Goal: Task Accomplishment & Management: Use online tool/utility

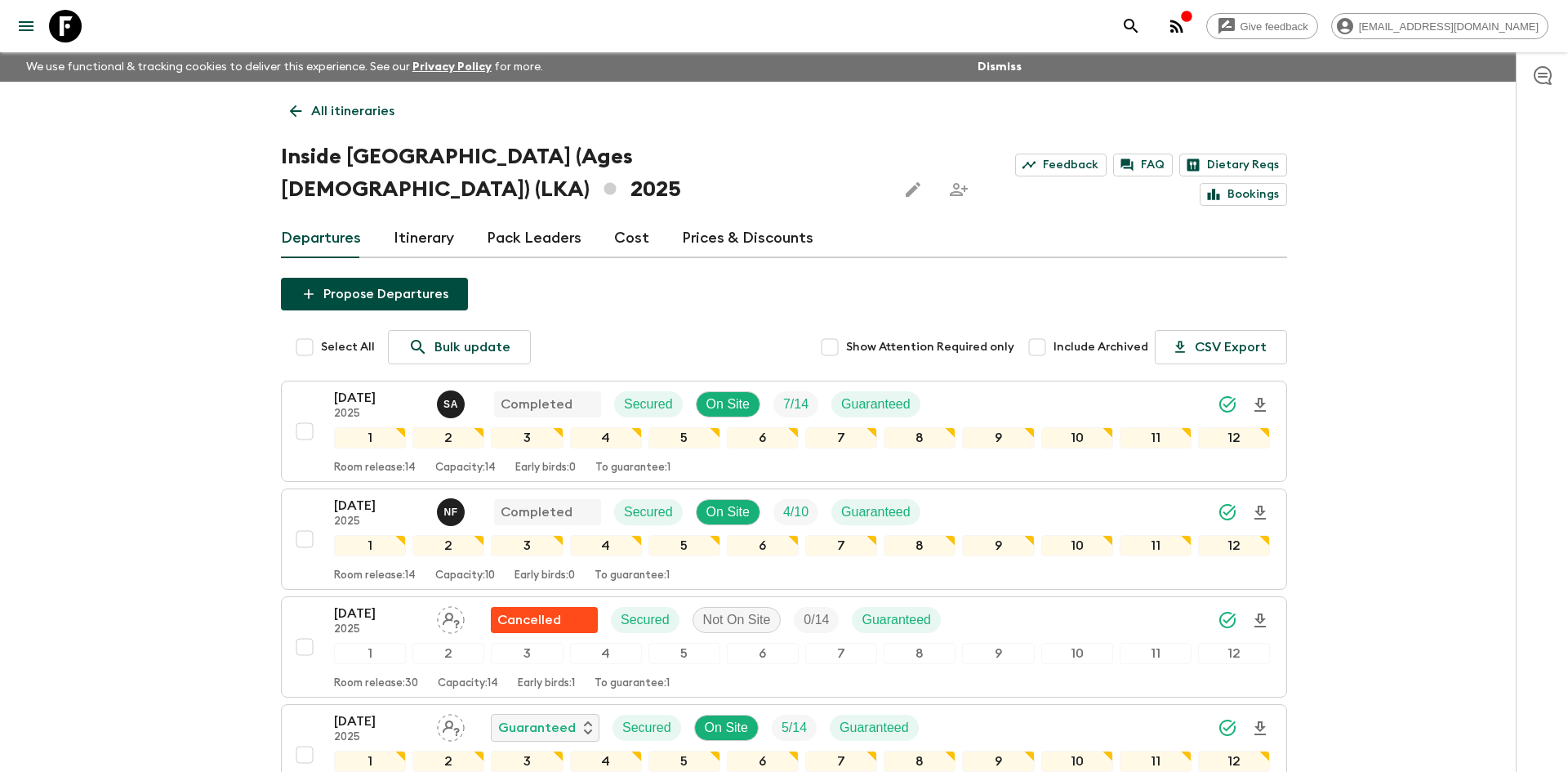
click at [365, 102] on p "All itineraries" at bounding box center [352, 112] width 83 height 20
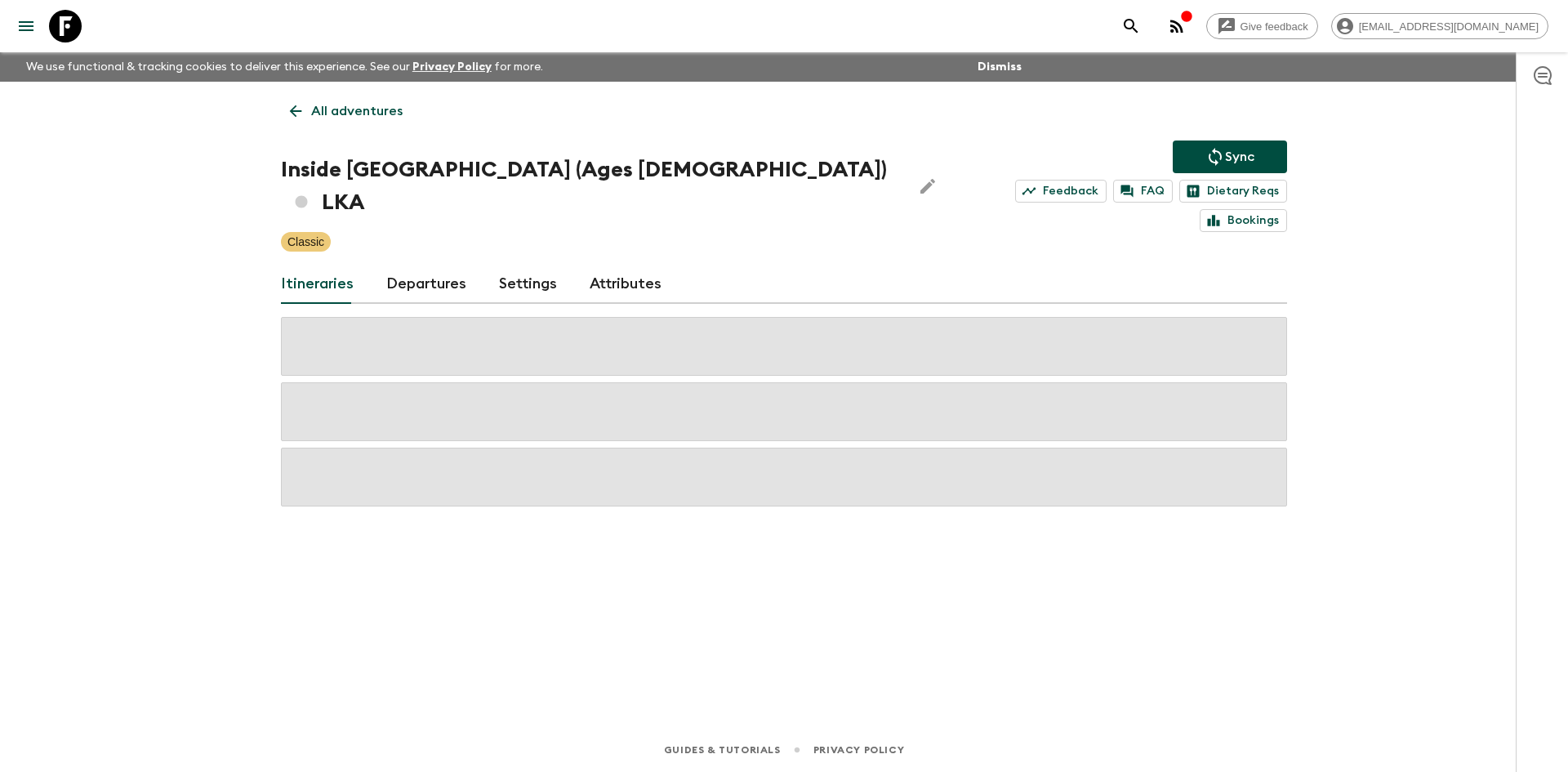
click at [365, 102] on p "All adventures" at bounding box center [357, 112] width 92 height 20
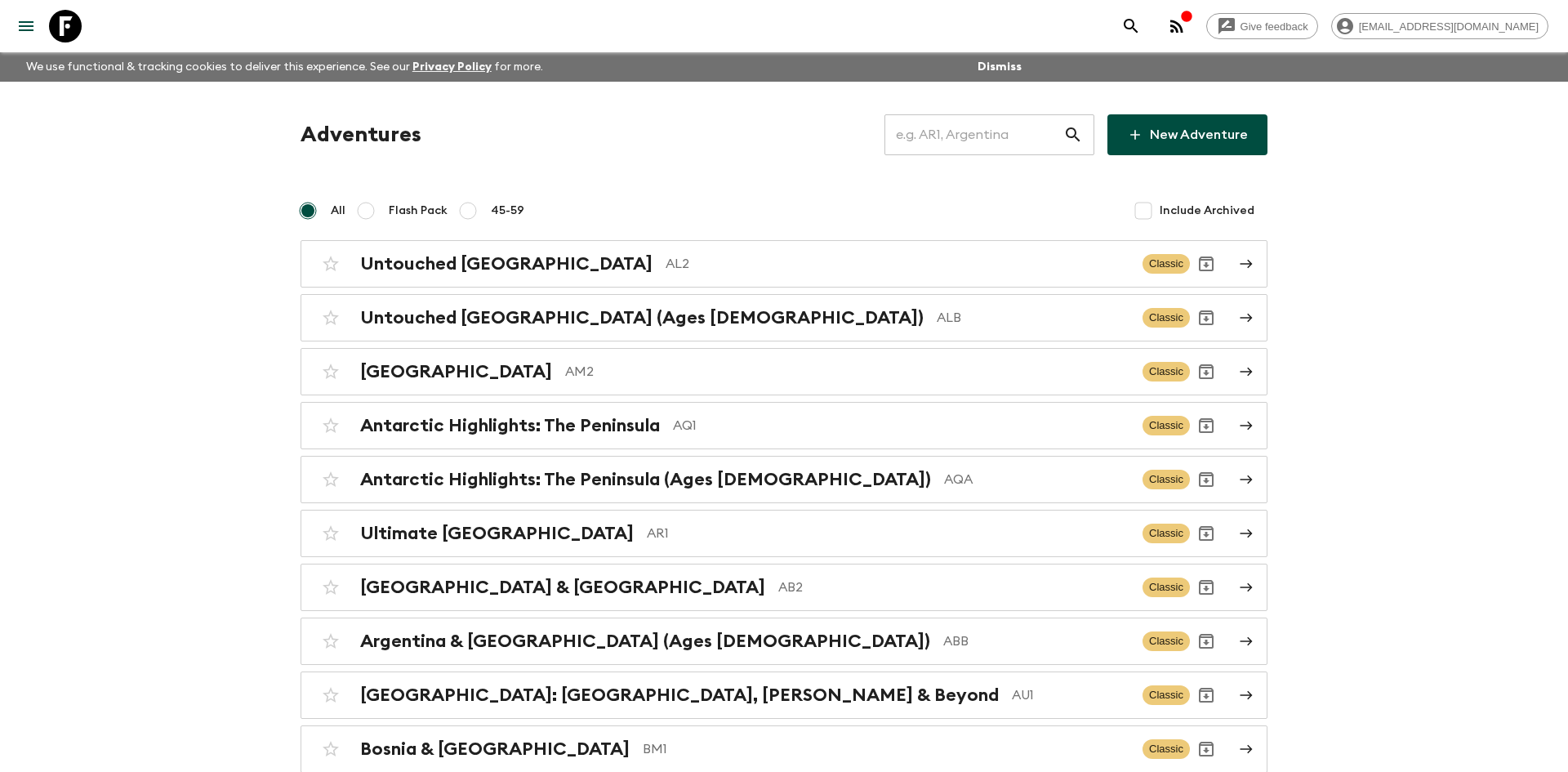
click at [948, 135] on input "text" at bounding box center [974, 134] width 179 height 46
type input "jo1"
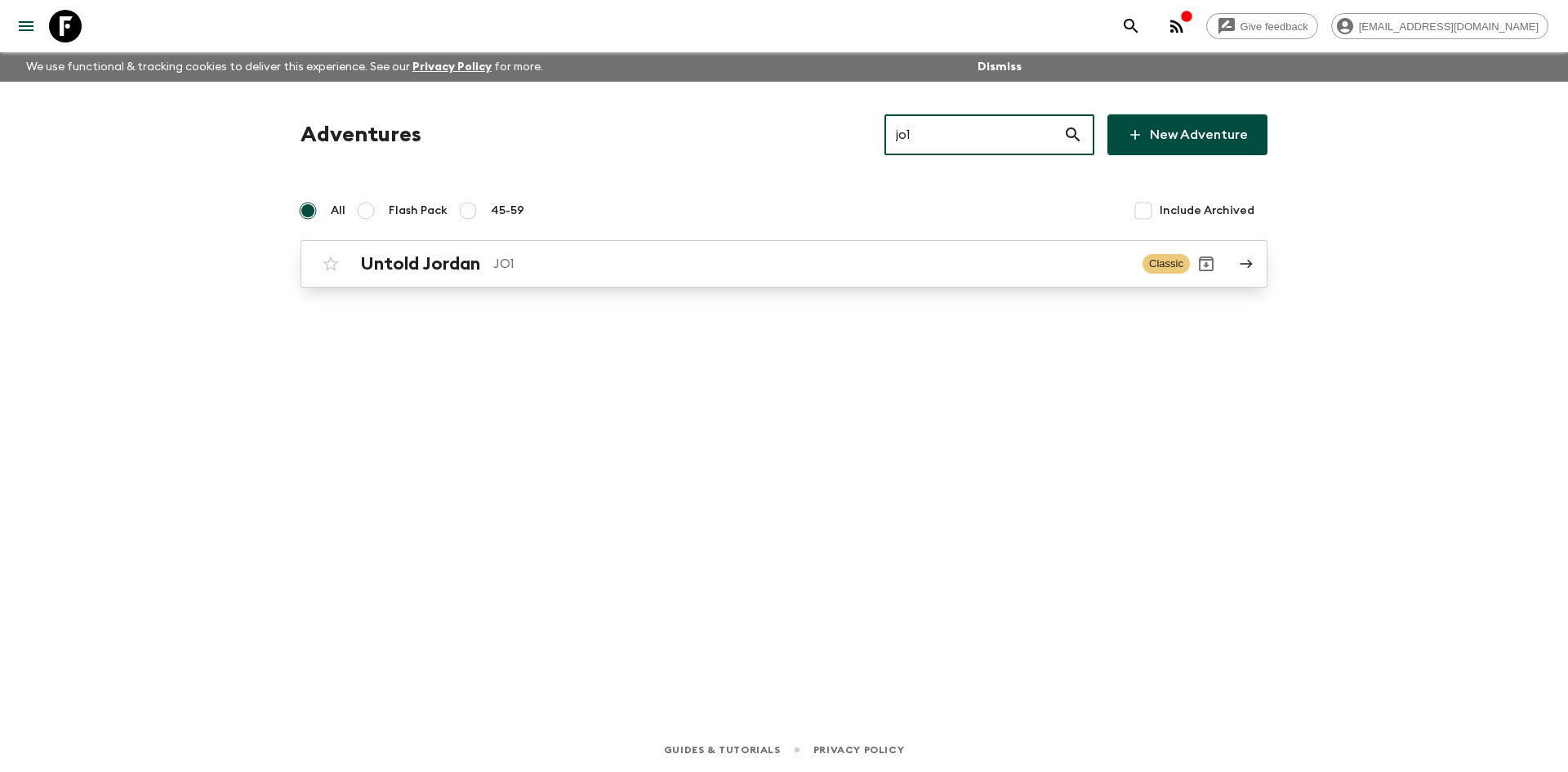
click at [558, 267] on p "JO1" at bounding box center [811, 264] width 636 height 20
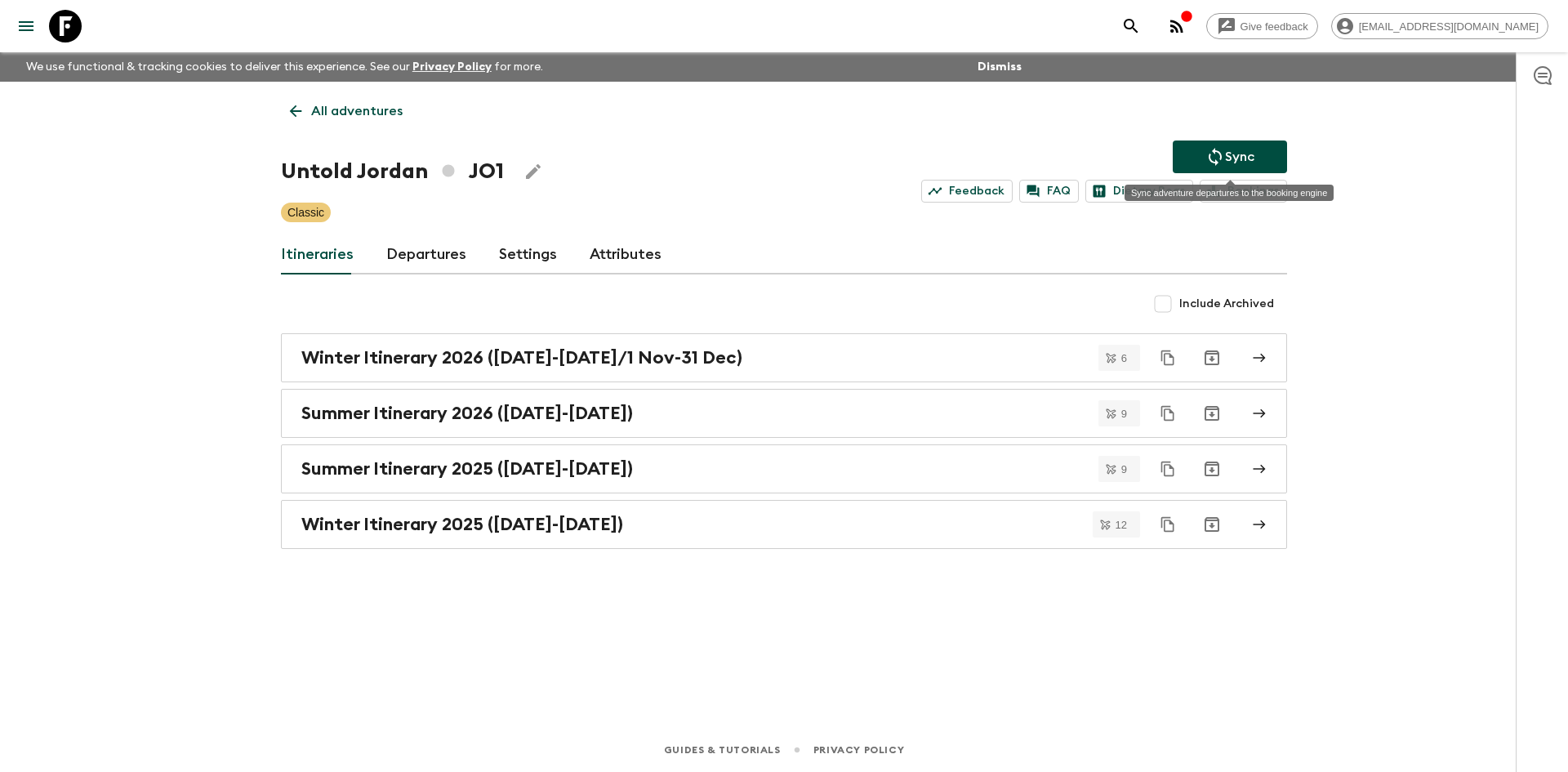
click at [1210, 155] on icon "Sync adventure departures to the booking engine" at bounding box center [1216, 157] width 20 height 20
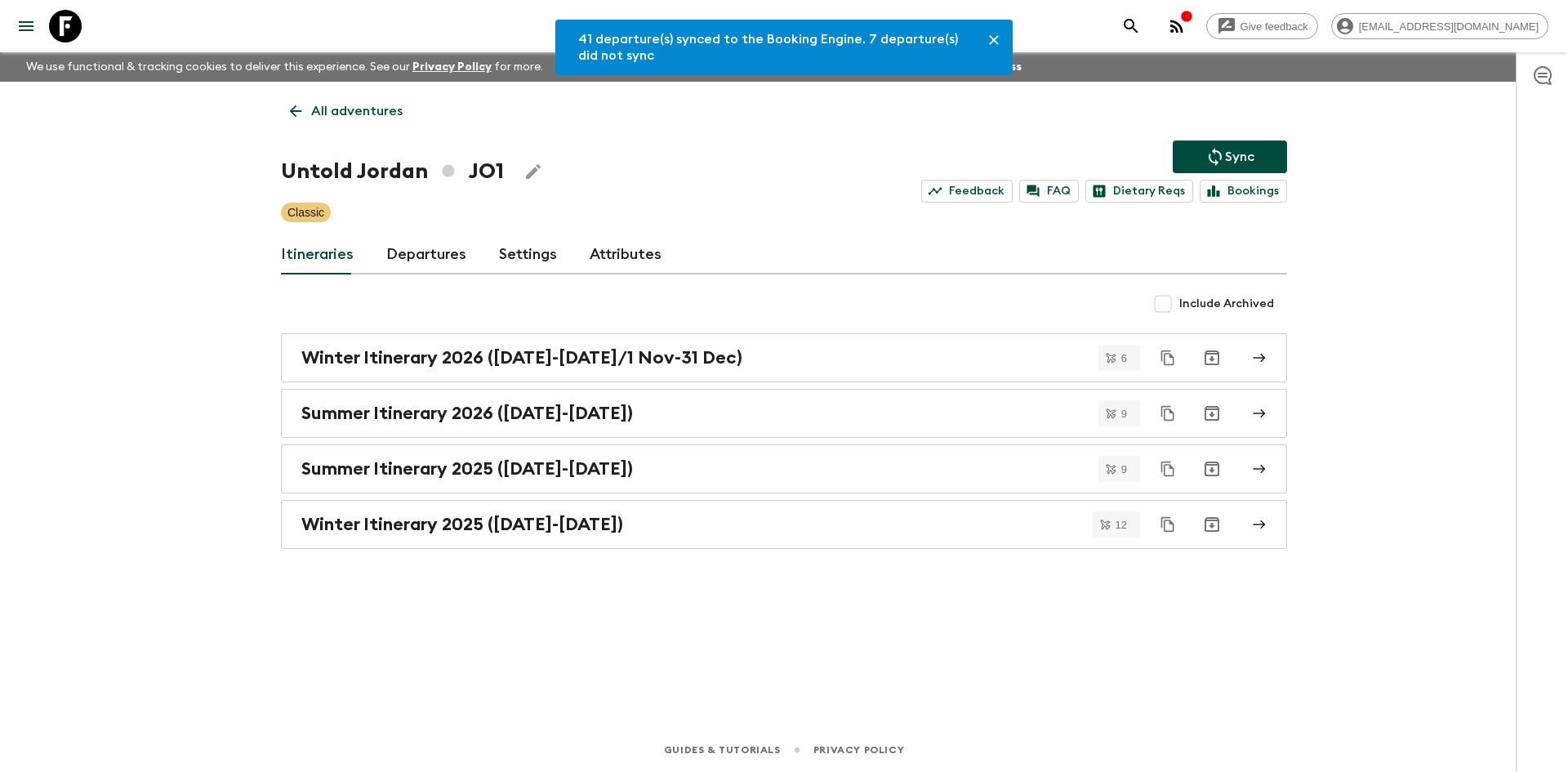
click at [430, 261] on link "Departures" at bounding box center [426, 255] width 80 height 39
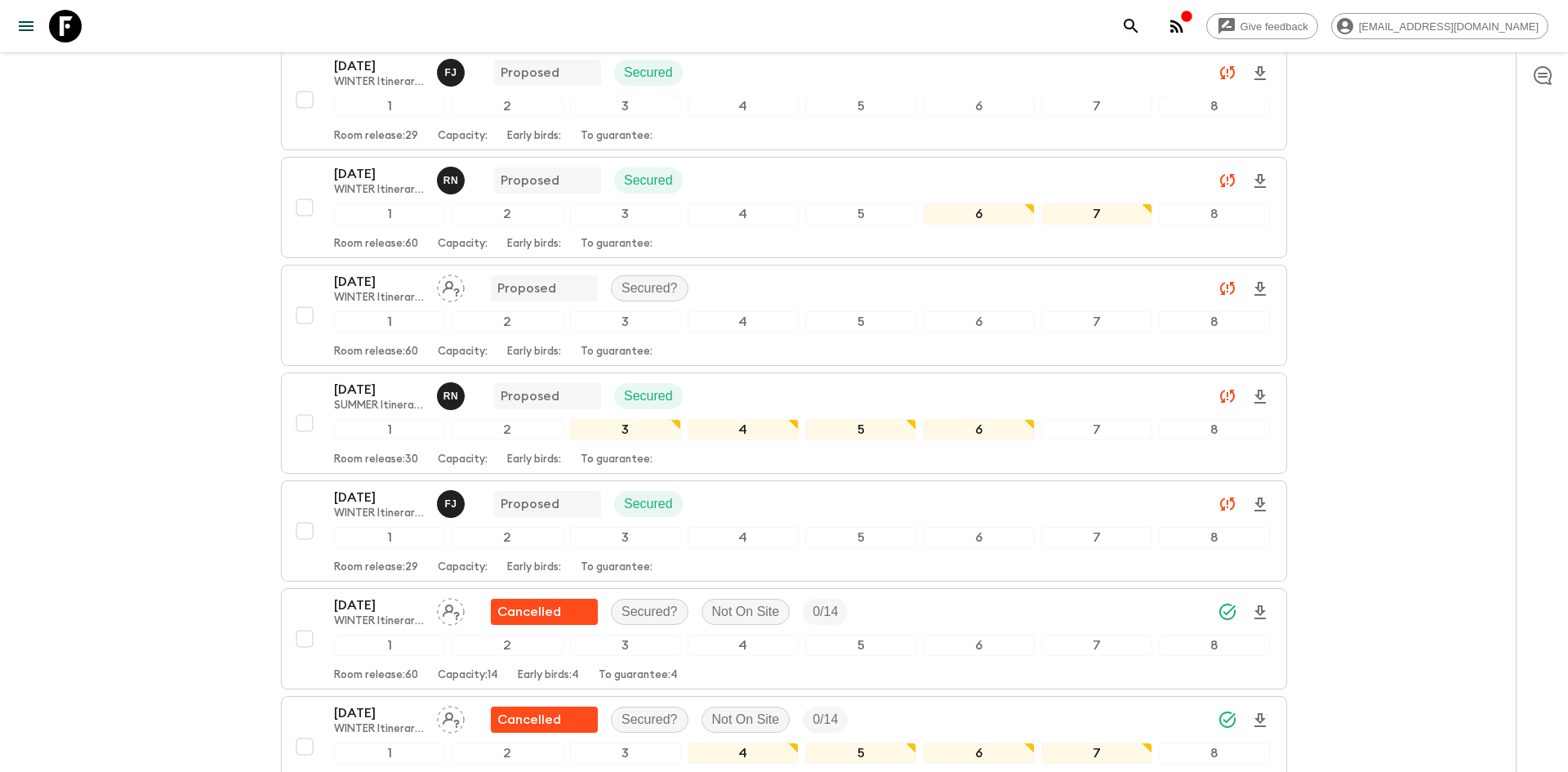
scroll to position [2351, 0]
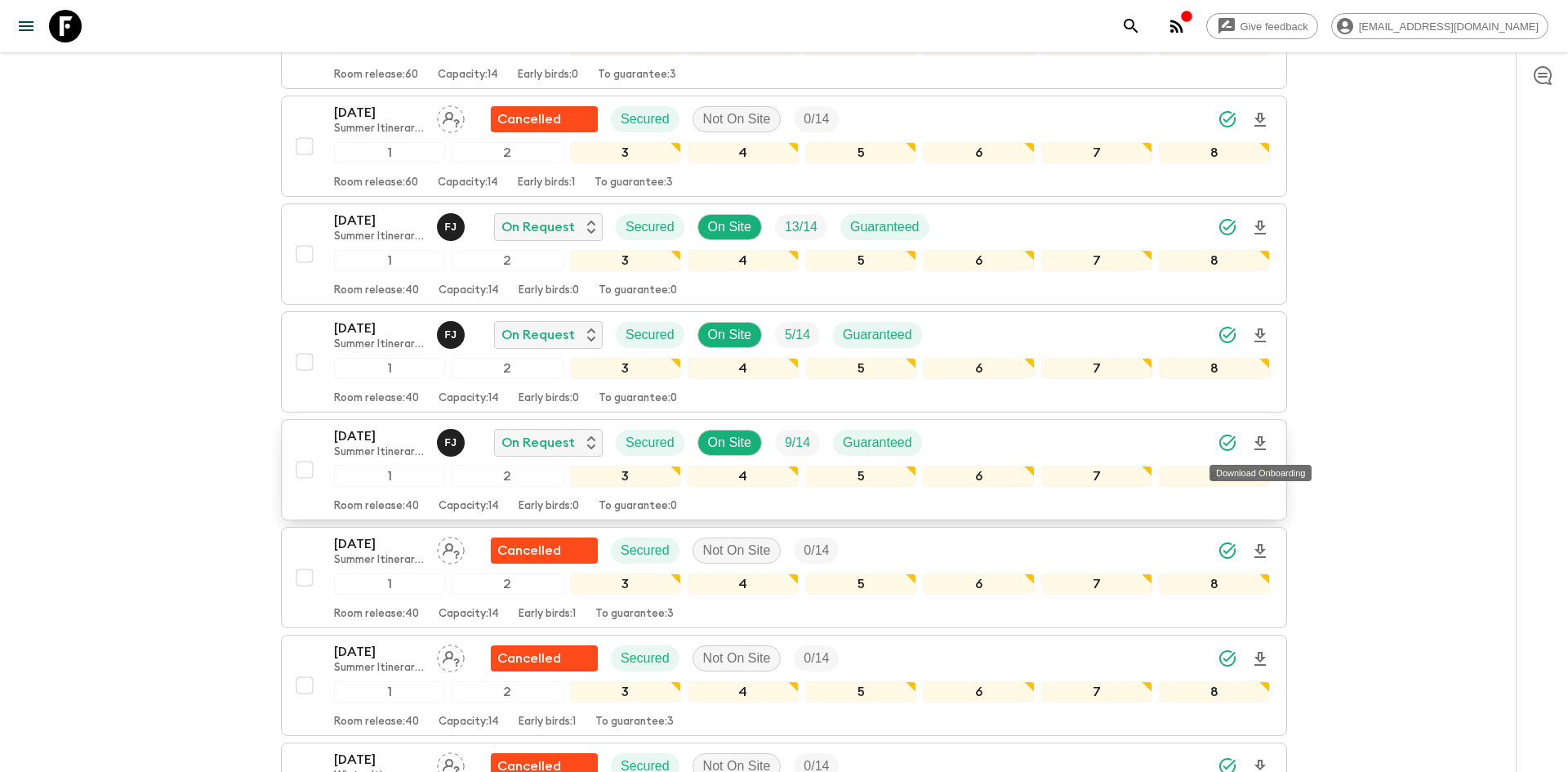
click at [1264, 443] on icon "Download Onboarding" at bounding box center [1260, 444] width 12 height 14
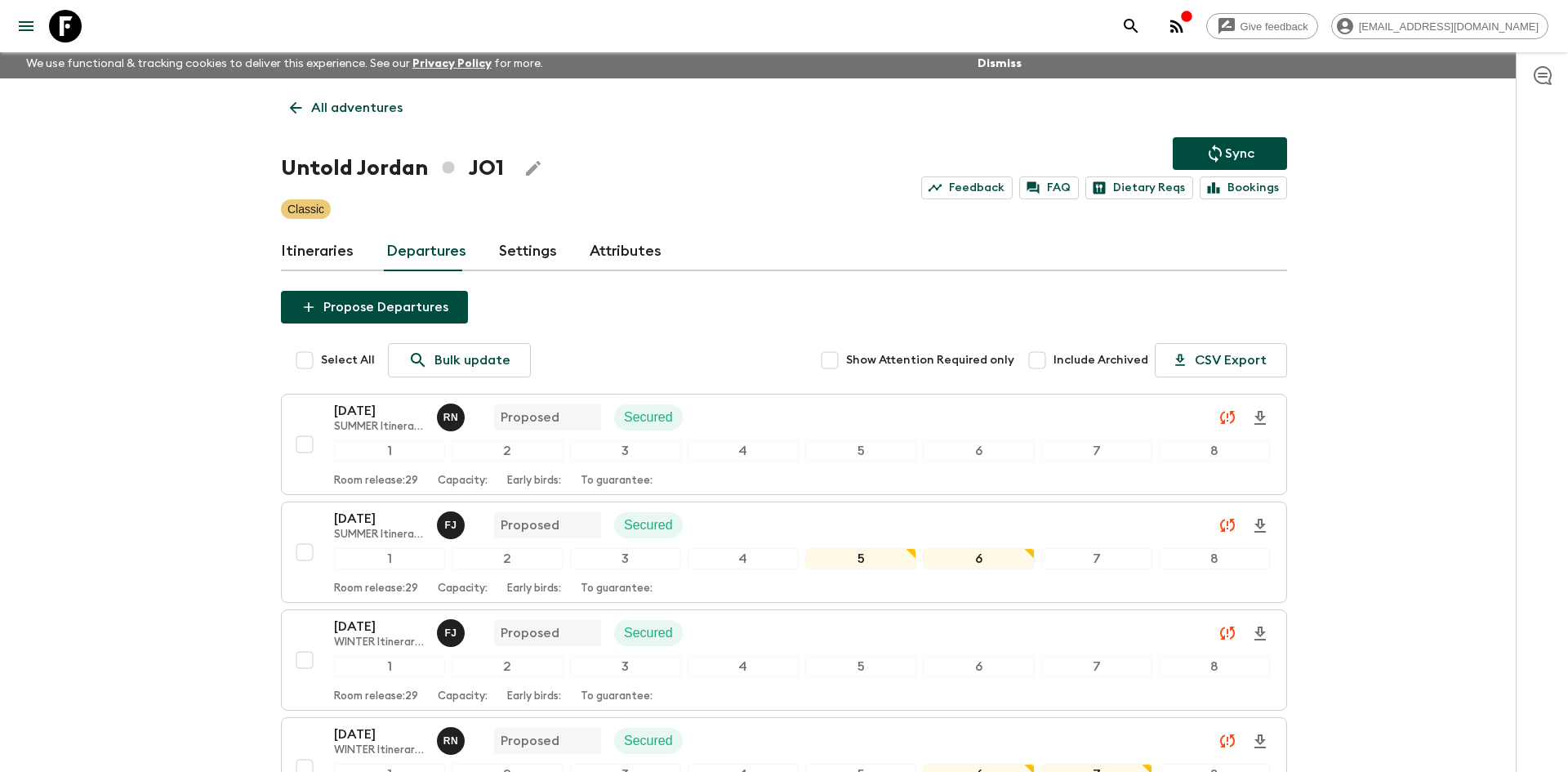
scroll to position [0, 0]
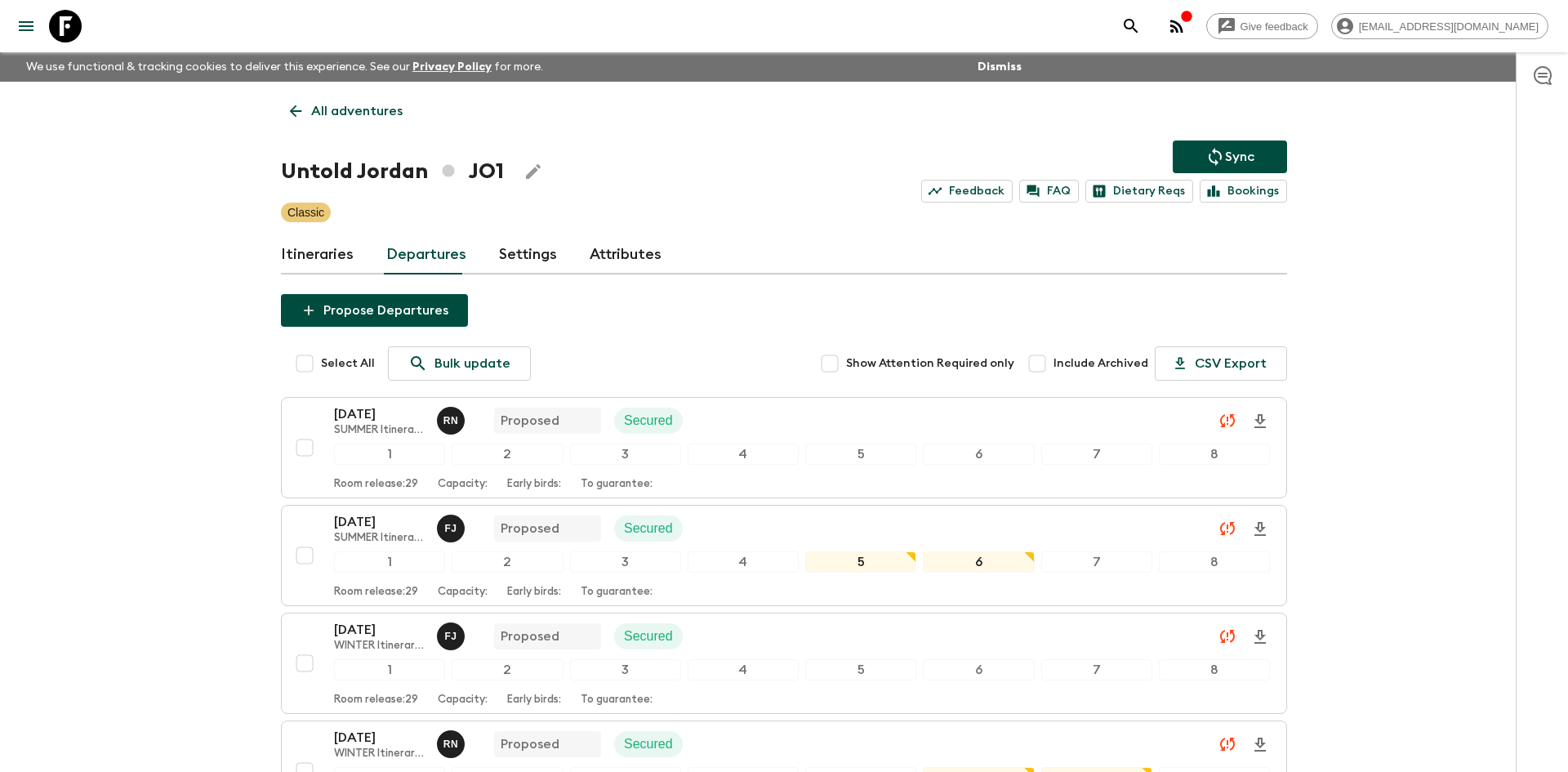
click at [351, 111] on p "All adventures" at bounding box center [357, 112] width 92 height 20
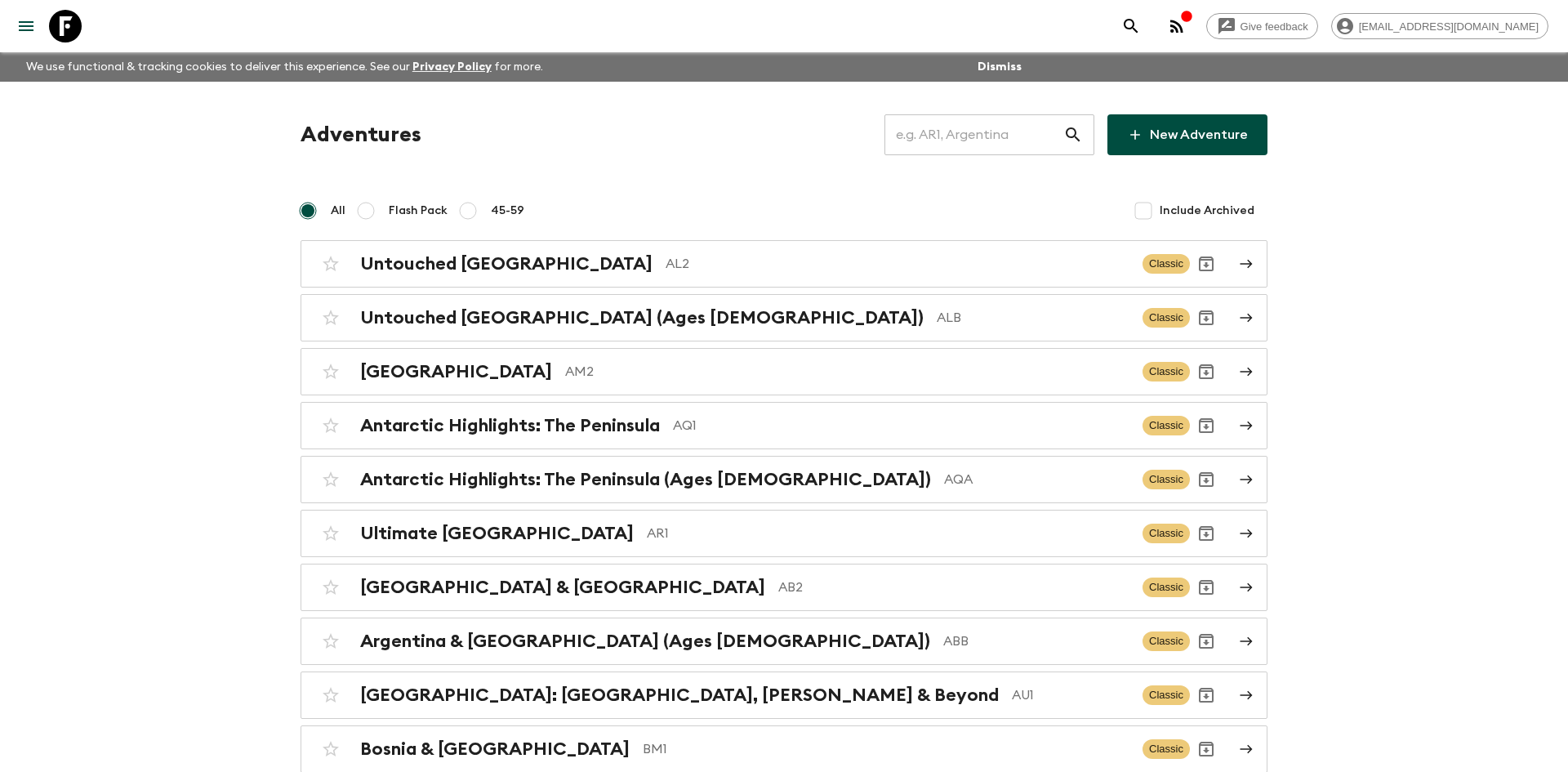
click at [931, 129] on input "text" at bounding box center [974, 134] width 179 height 46
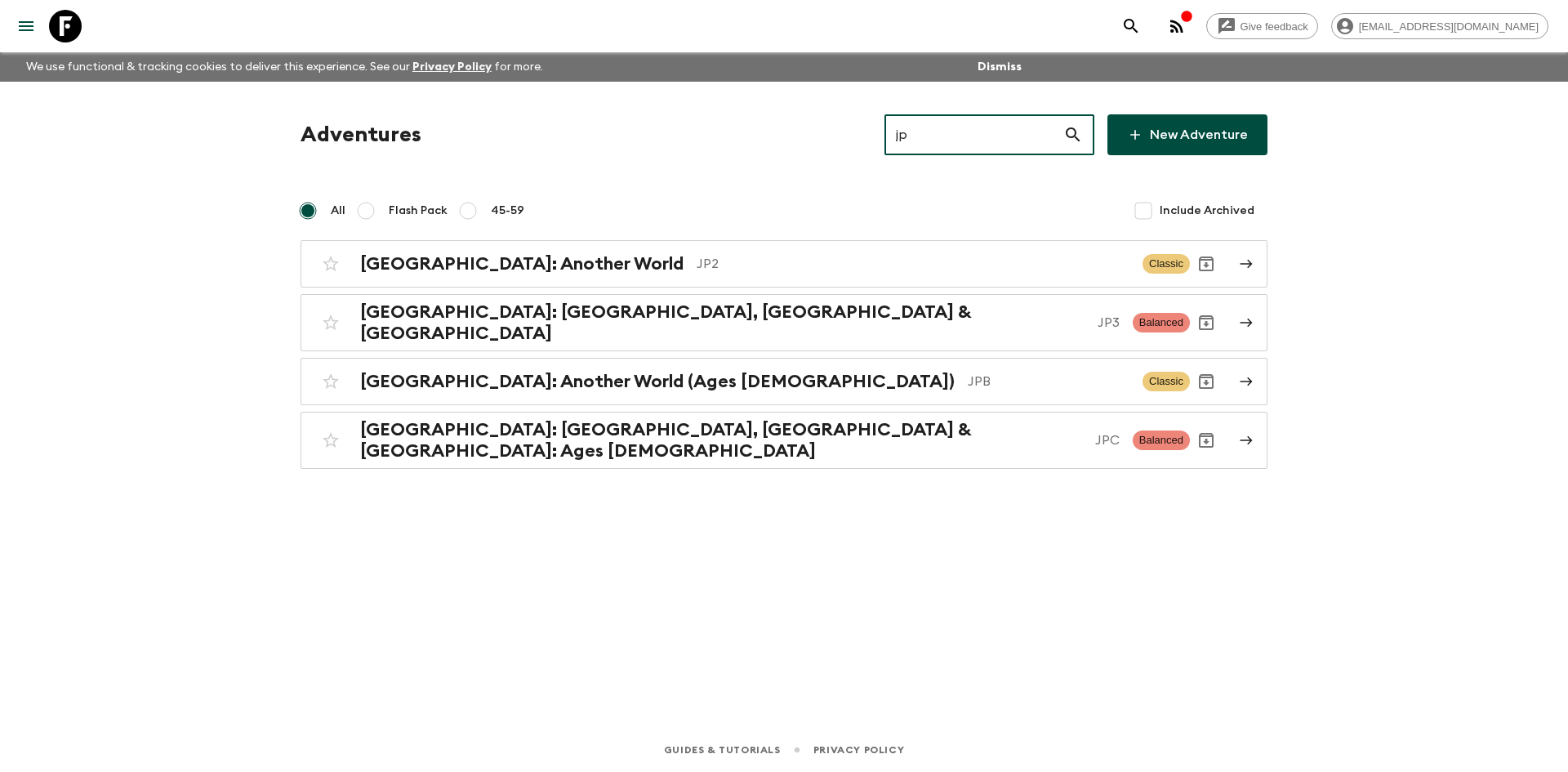
type input "jpb"
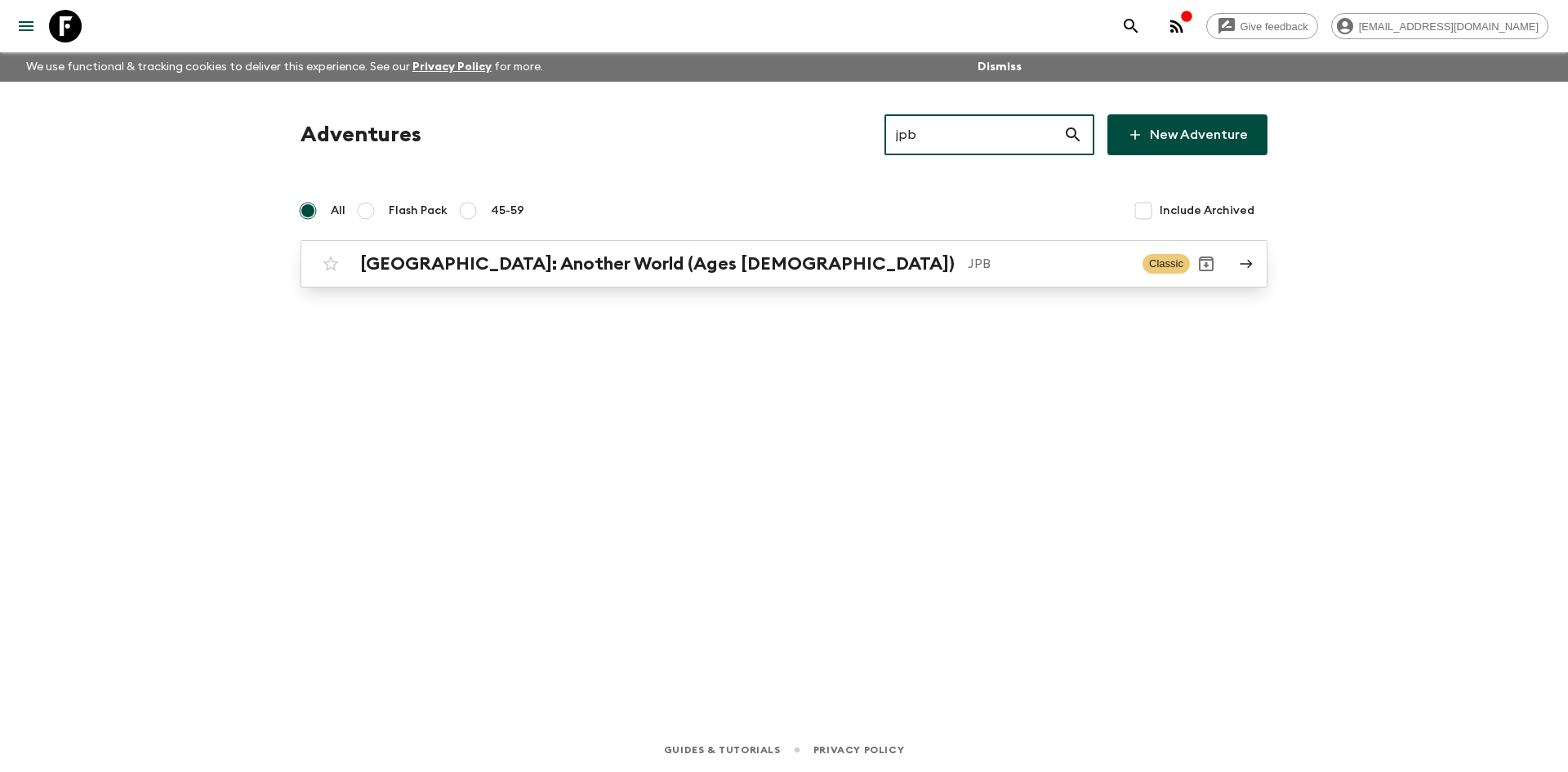
click at [968, 273] on p "JPB" at bounding box center [1048, 264] width 161 height 20
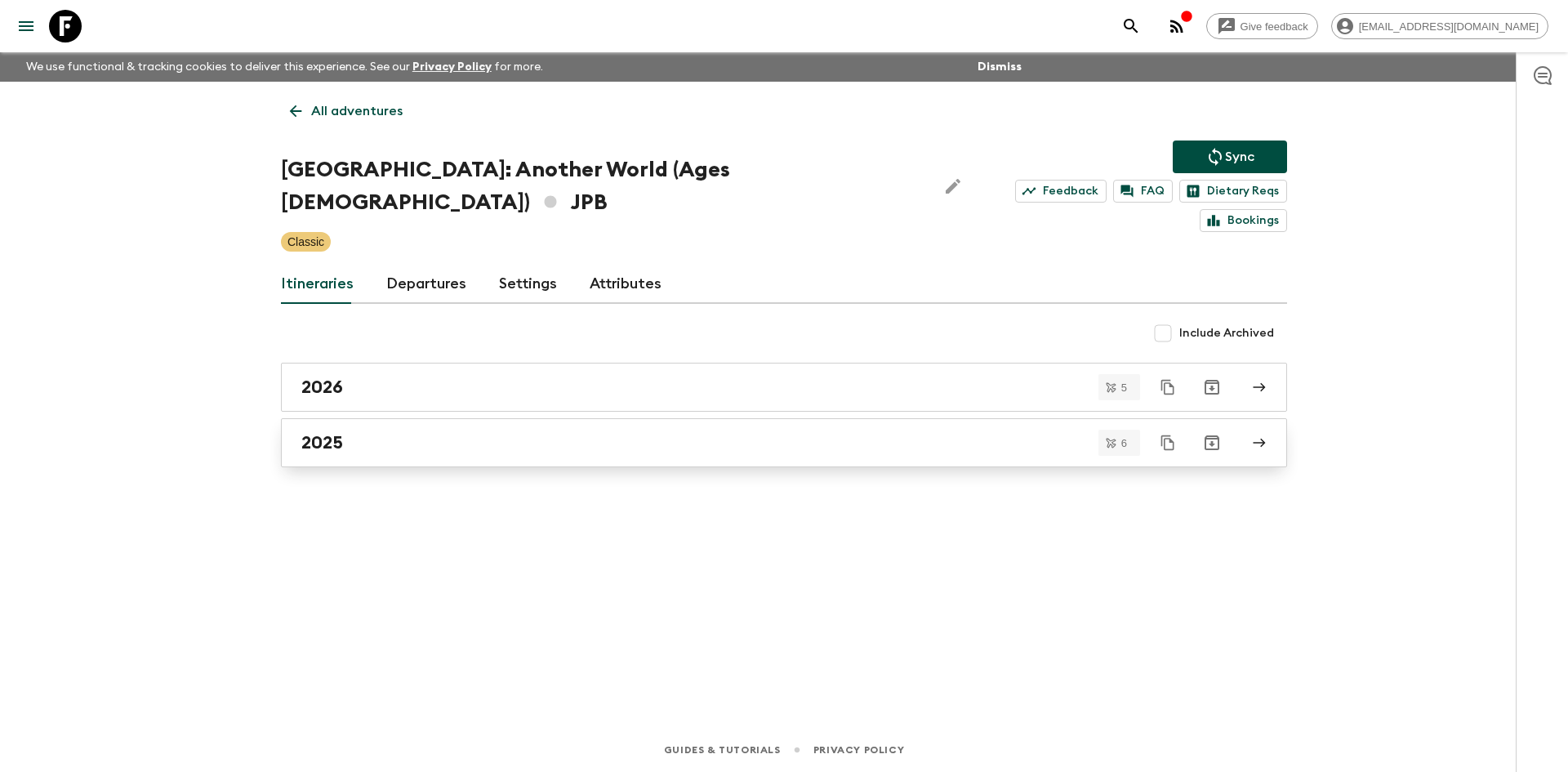
click at [359, 317] on div "Include Archived" at bounding box center [784, 333] width 1006 height 33
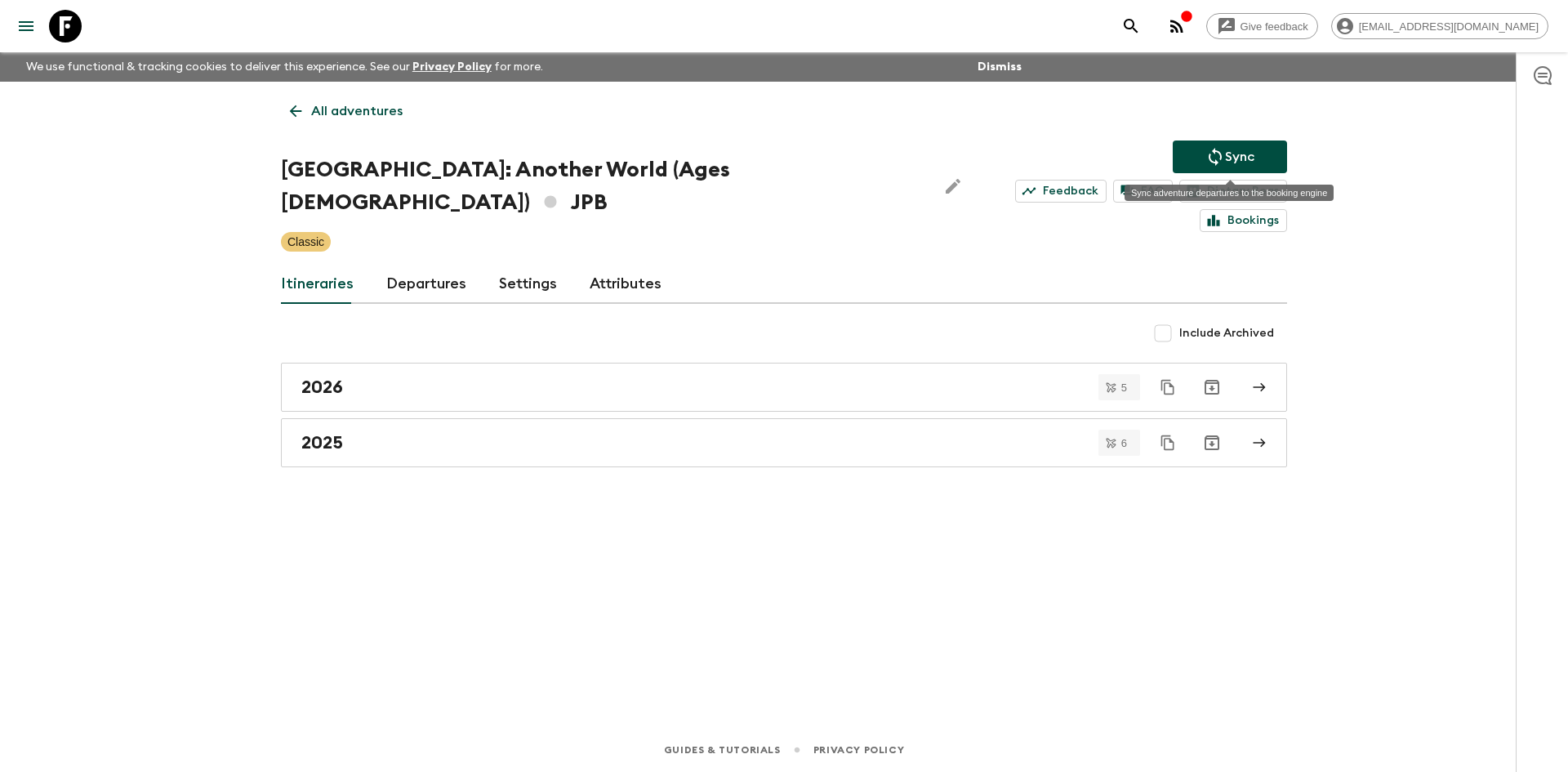
click at [1230, 147] on p "Sync" at bounding box center [1240, 157] width 29 height 20
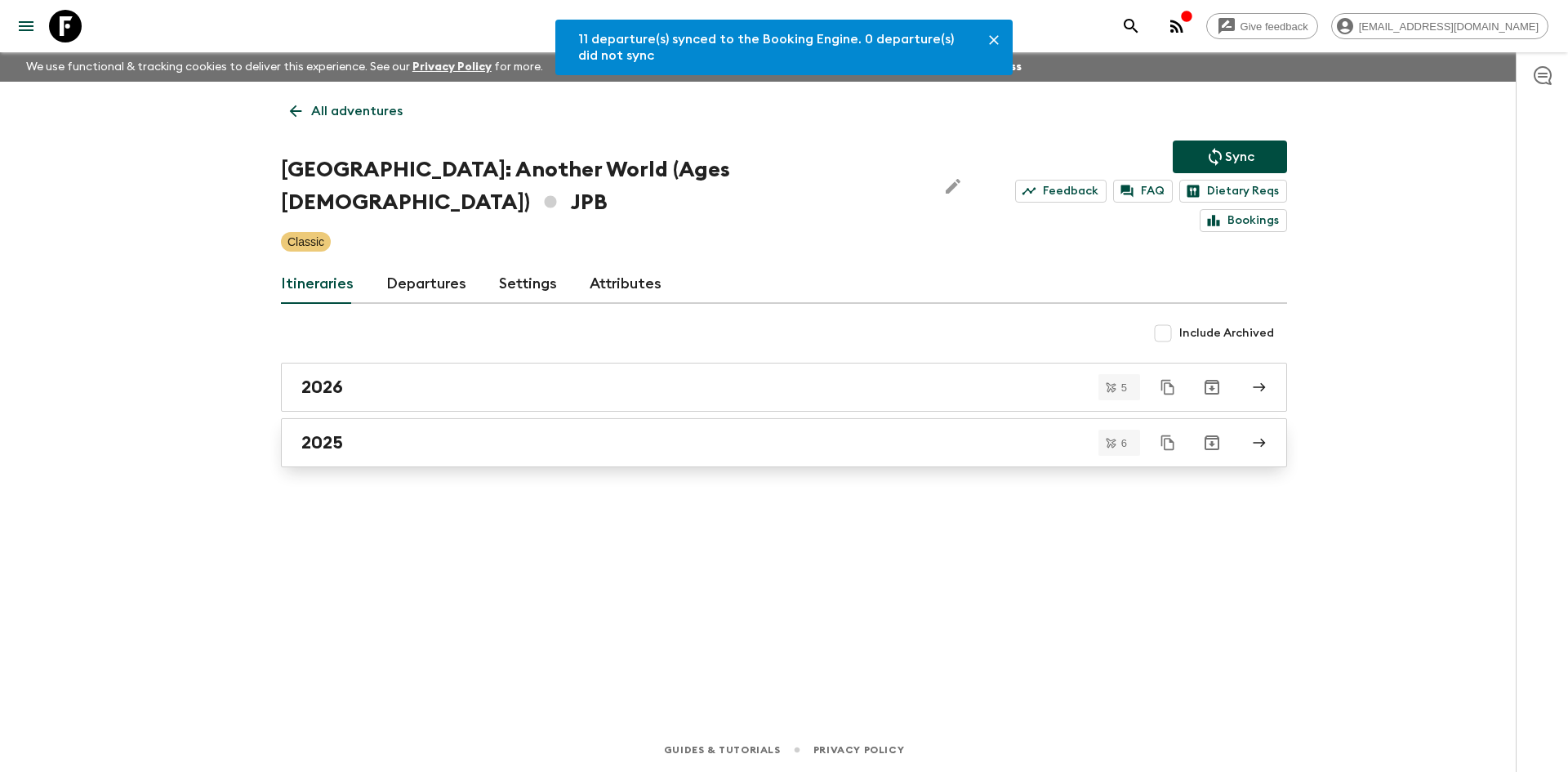
click at [355, 432] on div "2025" at bounding box center [769, 443] width 935 height 21
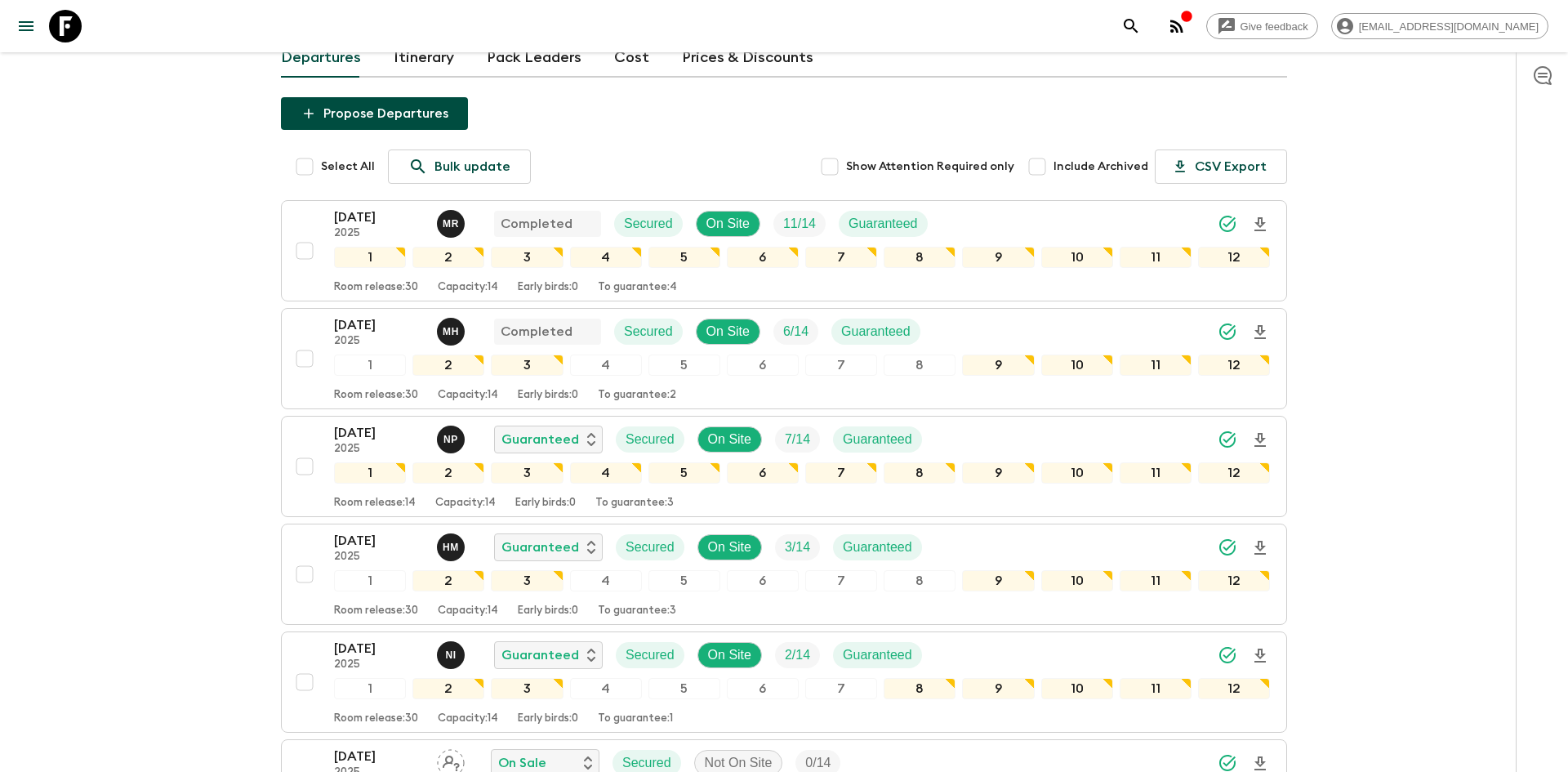
scroll to position [237, 0]
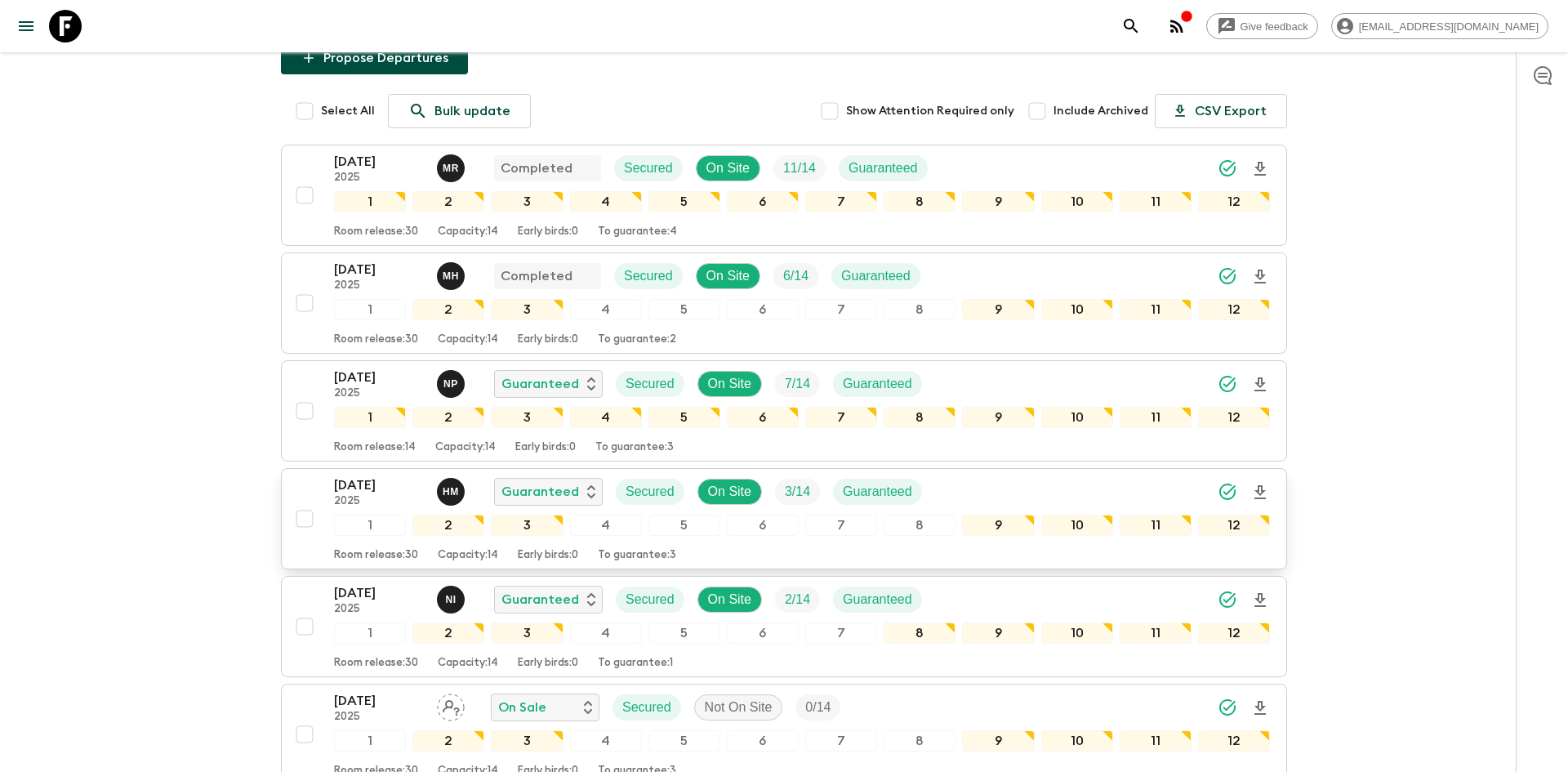
click at [1261, 486] on icon "Download Onboarding" at bounding box center [1260, 493] width 12 height 14
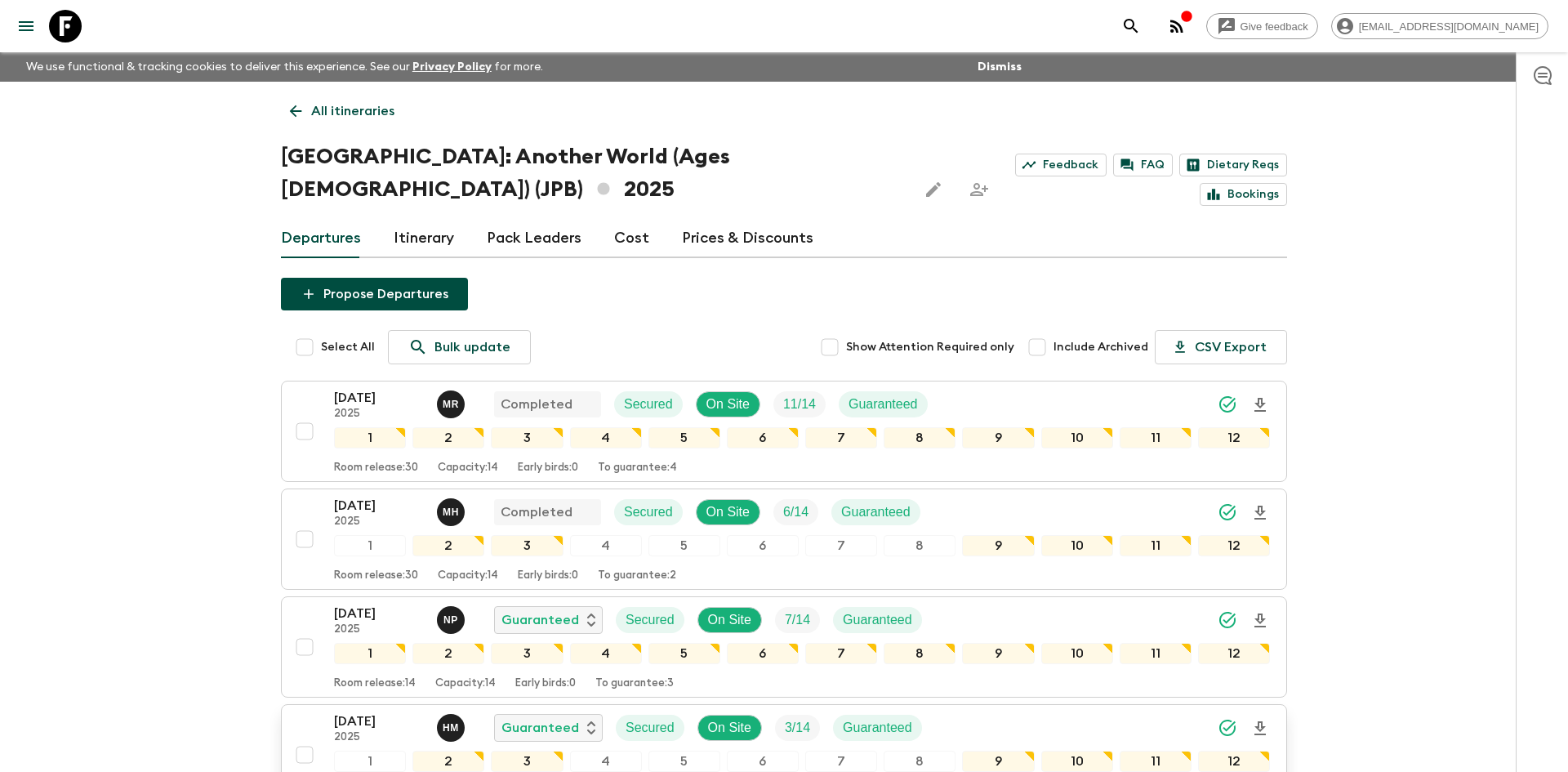
click at [393, 115] on link "All itineraries" at bounding box center [342, 111] width 122 height 33
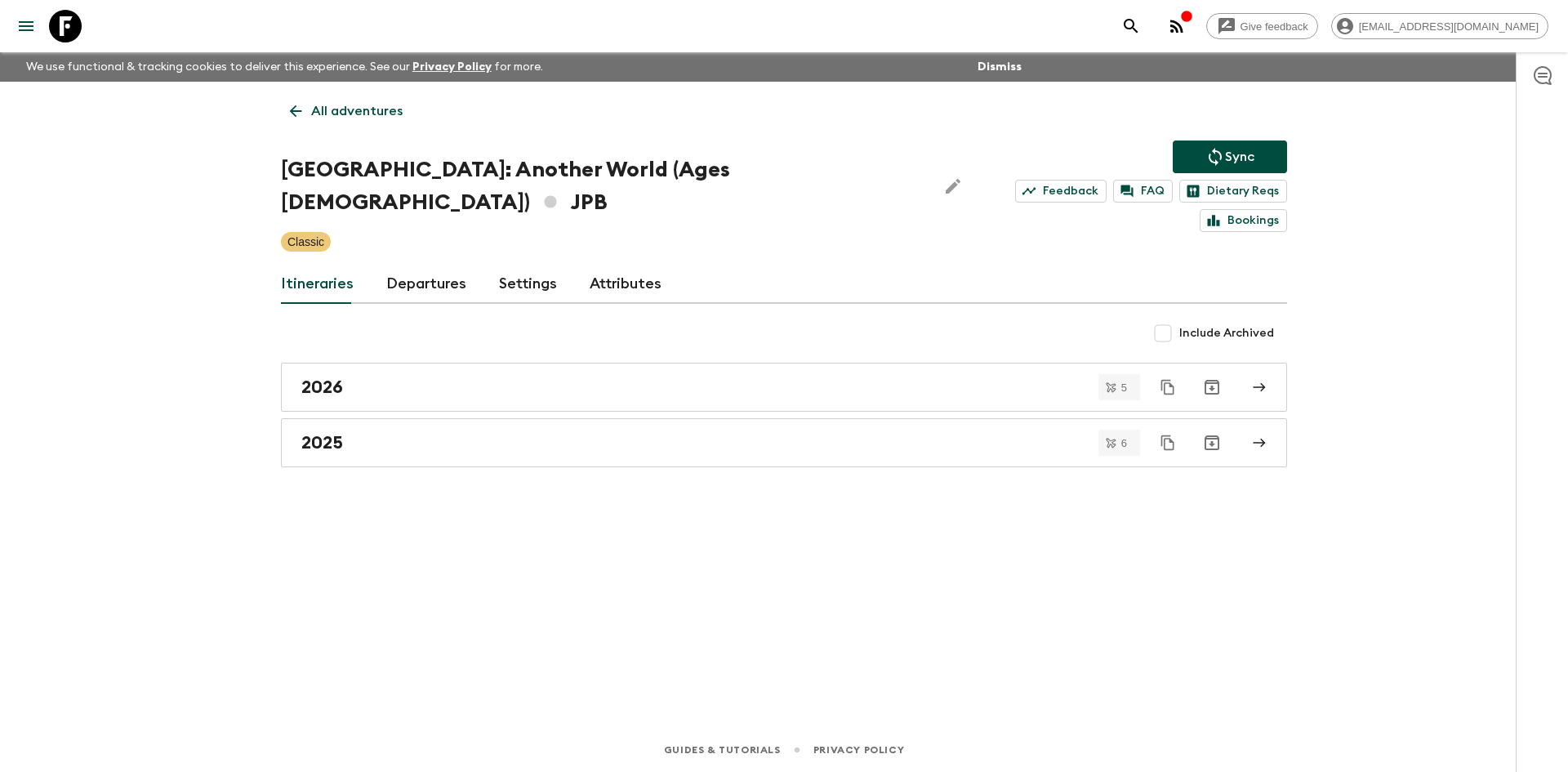
click at [393, 115] on p "All adventures" at bounding box center [357, 112] width 92 height 20
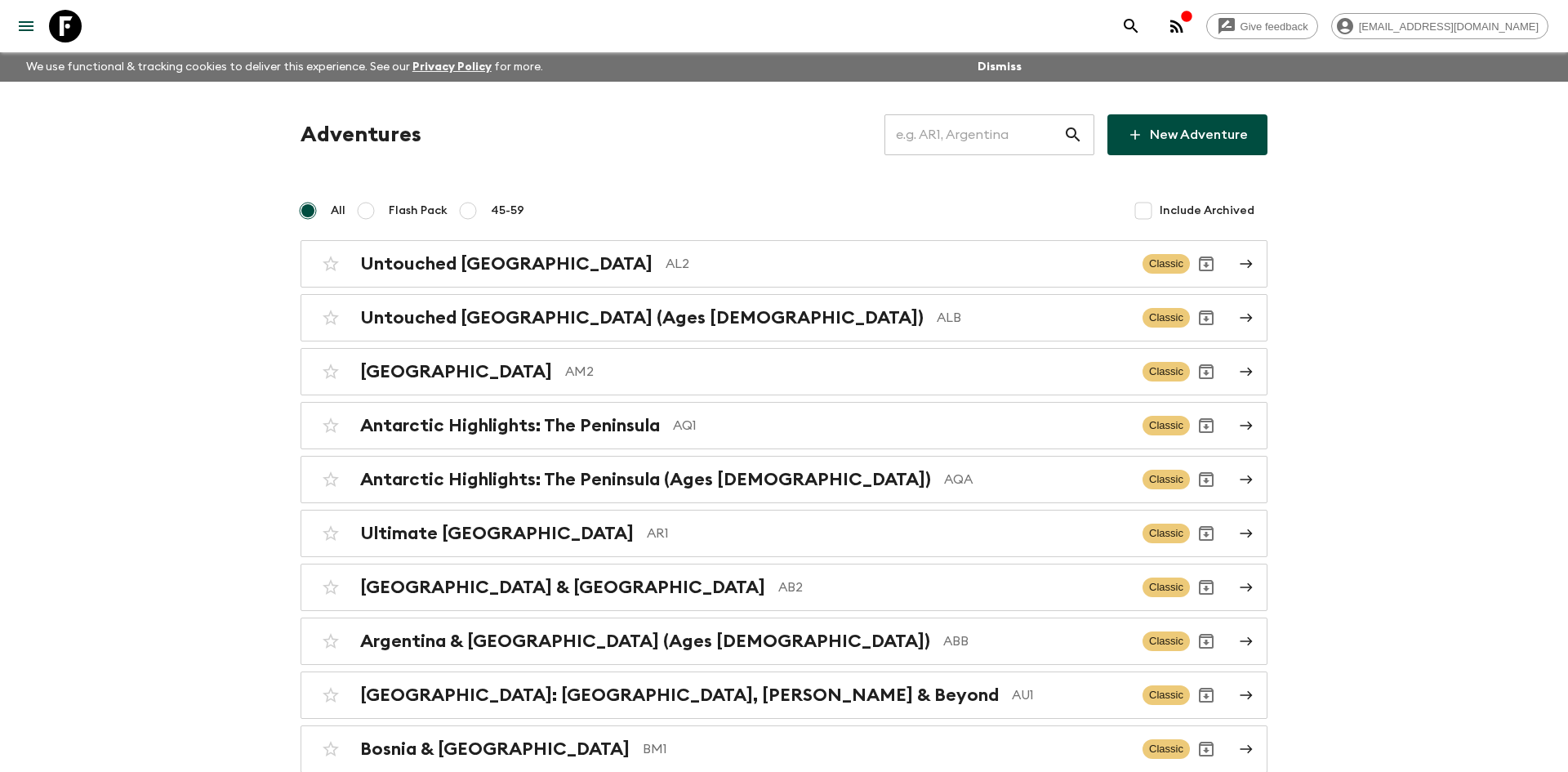
click at [961, 140] on input "text" at bounding box center [974, 134] width 179 height 46
type input "th2"
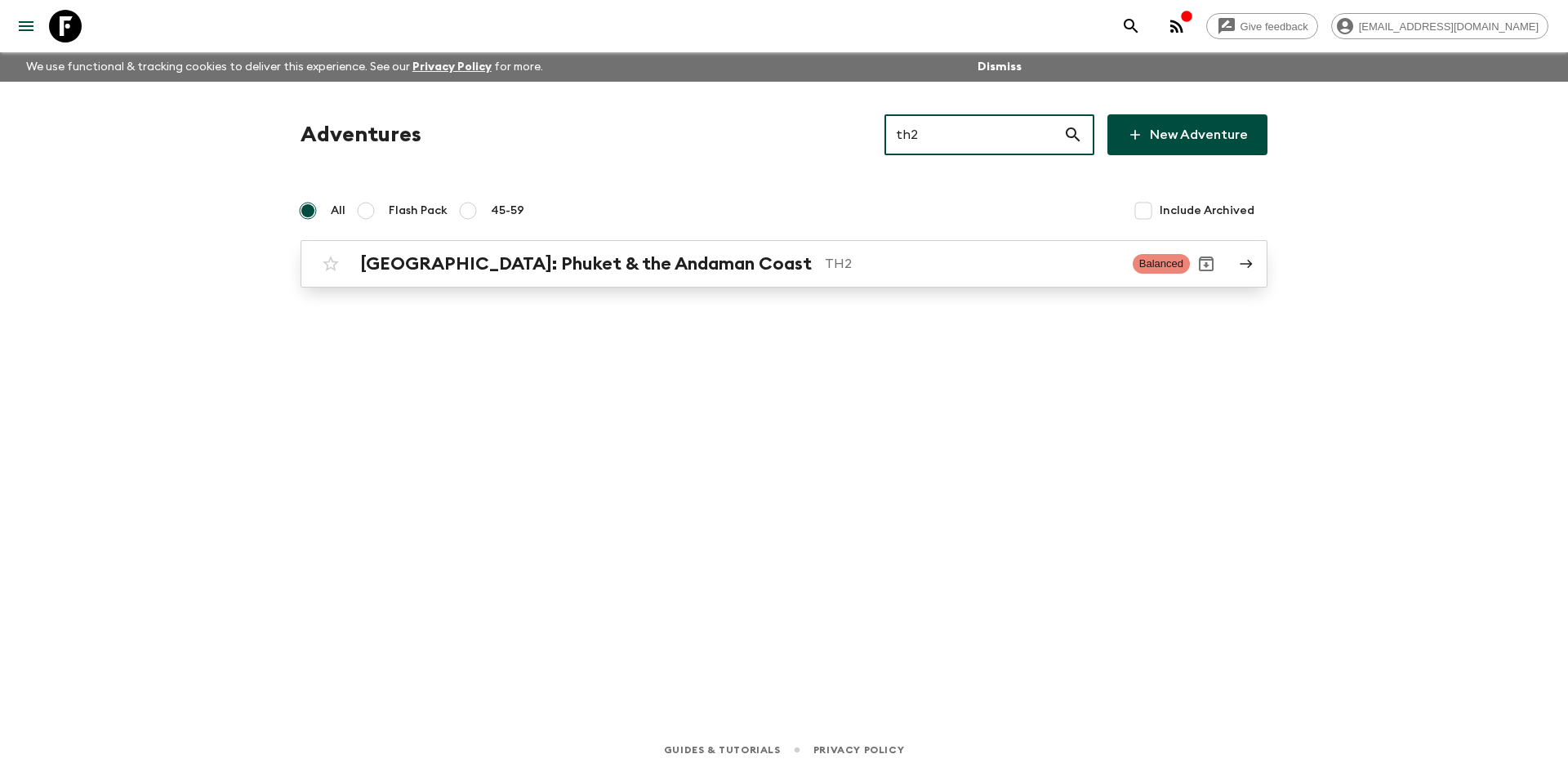
click at [531, 261] on h2 "[GEOGRAPHIC_DATA]: Phuket & the Andaman Coast" at bounding box center [586, 264] width 451 height 21
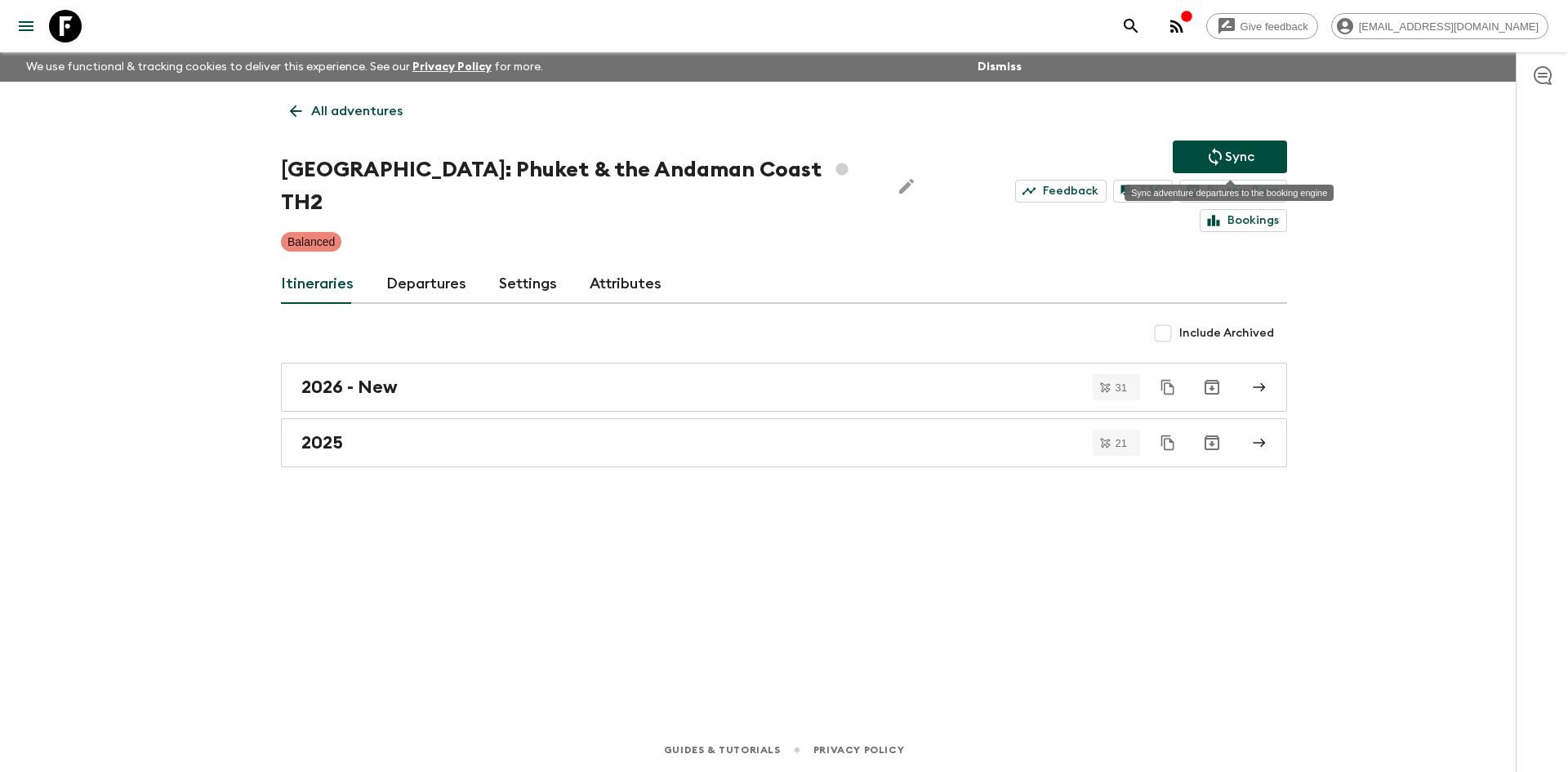
click at [1202, 161] on button "Sync" at bounding box center [1230, 156] width 114 height 33
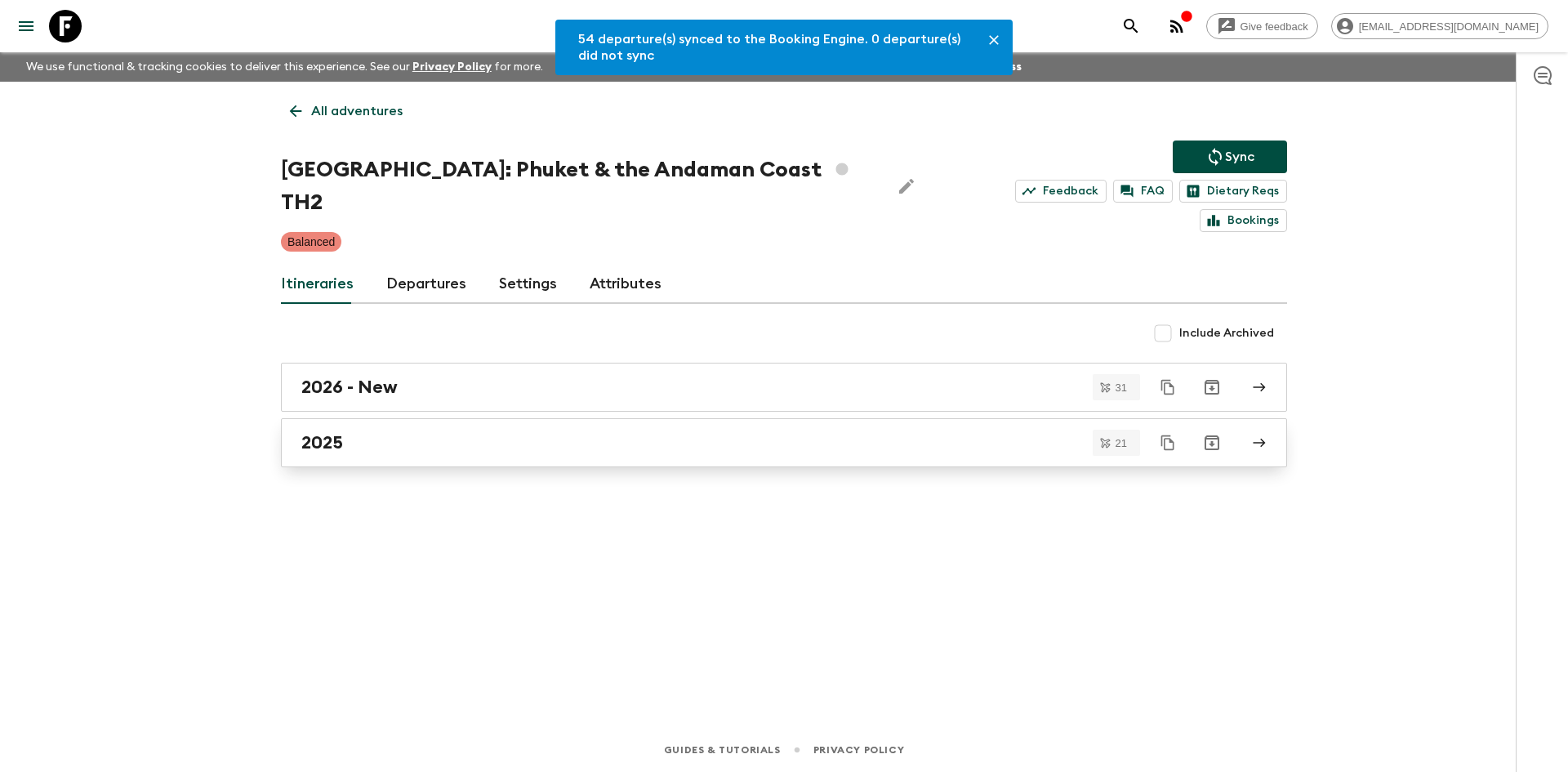
click at [331, 419] on link "2025" at bounding box center [784, 443] width 1006 height 49
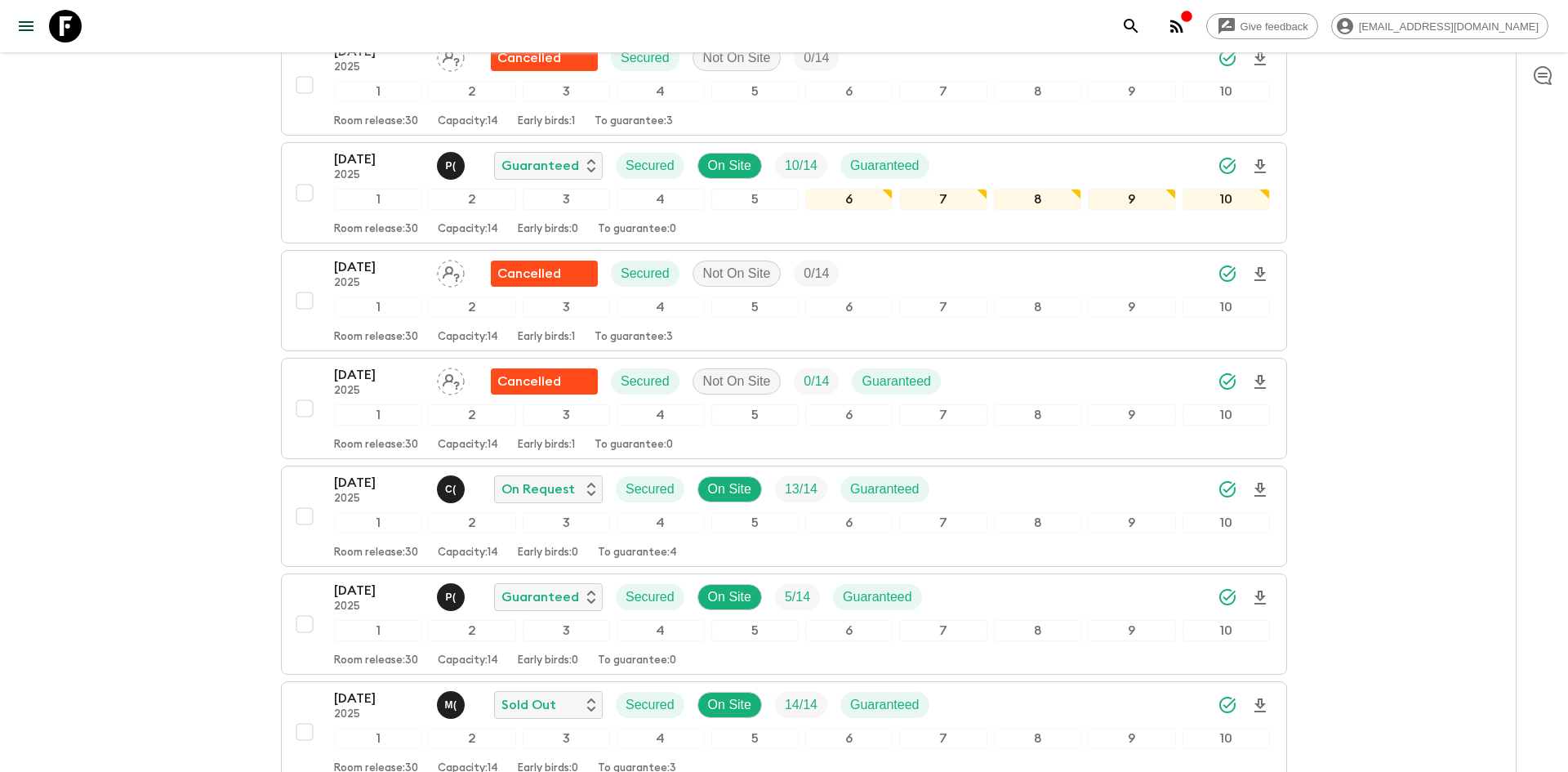
scroll to position [489, 0]
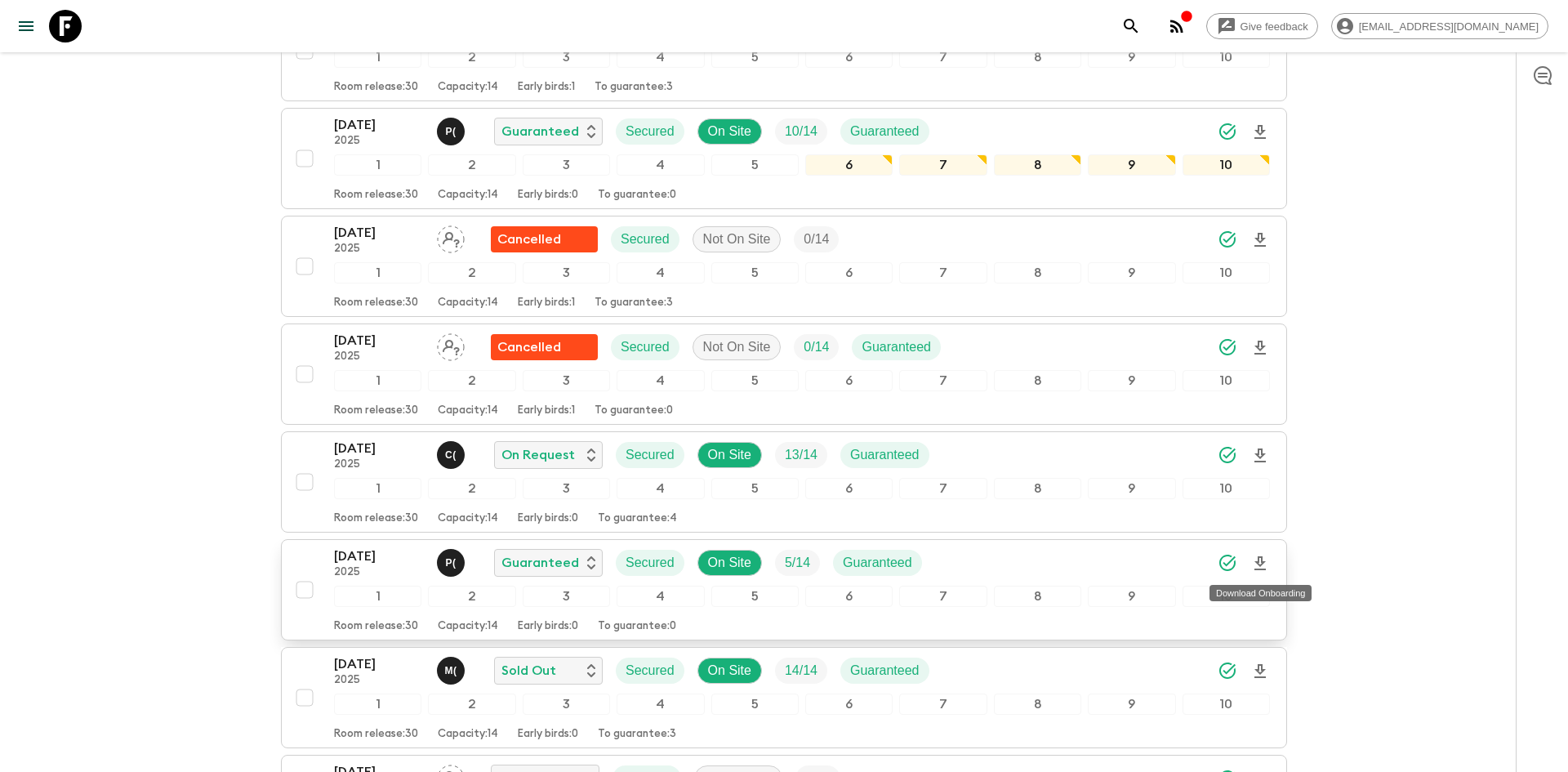
click at [1257, 569] on icon "Download Onboarding" at bounding box center [1260, 564] width 12 height 14
